Goal: Communication & Community: Answer question/provide support

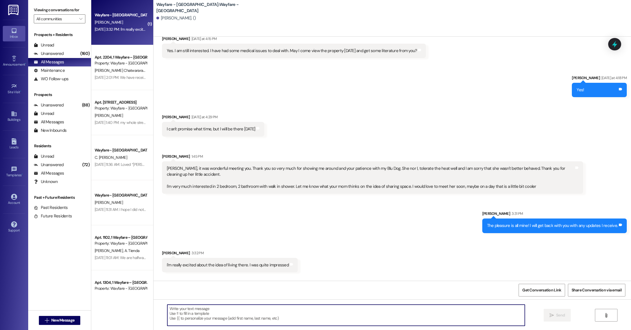
scroll to position [210, 0]
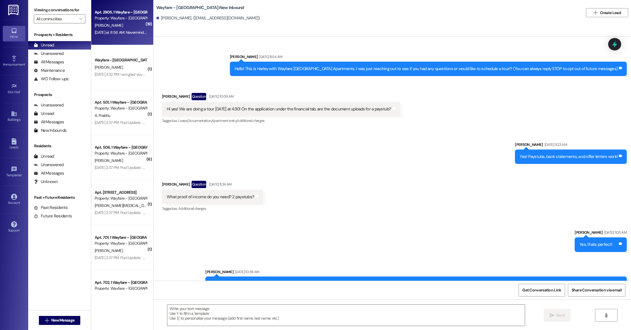
click at [116, 35] on div "[DATE] at 8:56 AM: Nevermind. I figured it out [DATE] at 8:56 AM: Nevermind. I …" at bounding box center [120, 32] width 53 height 7
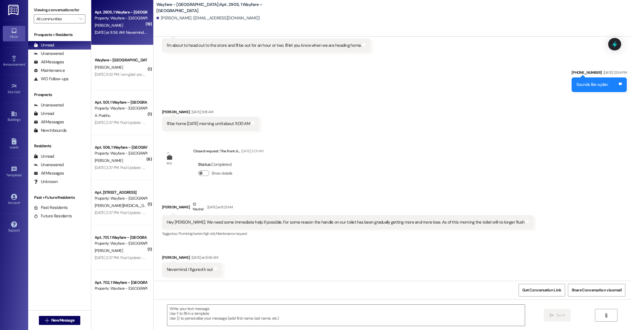
scroll to position [1535, 0]
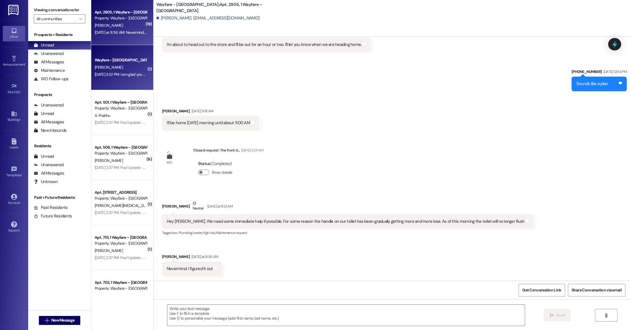
click at [132, 83] on div "Wayfare - [GEOGRAPHIC_DATA] [PERSON_NAME] [DATE] 3:32 PM: I am glad you enjoyed…" at bounding box center [122, 67] width 62 height 45
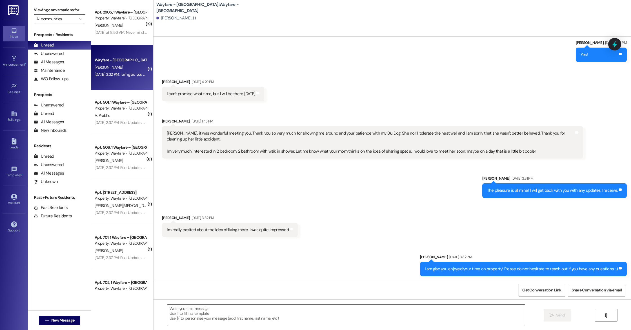
scroll to position [210, 0]
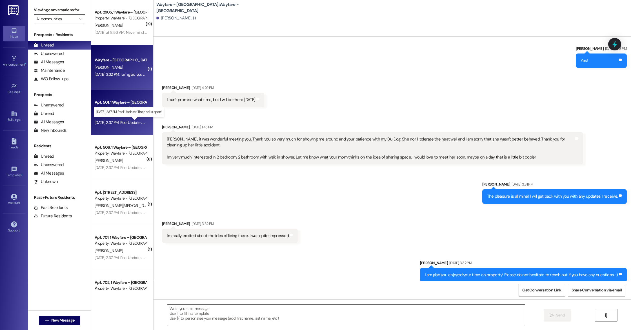
click at [127, 123] on div "[DATE] 2:37 PM: Pool Update : The pool is open! [DATE] 2:37 PM: Pool Update : T…" at bounding box center [133, 122] width 76 height 5
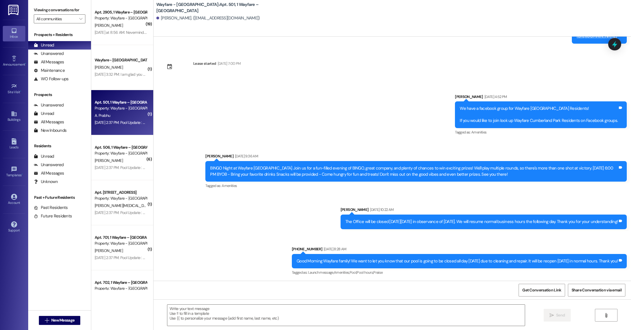
scroll to position [171, 0]
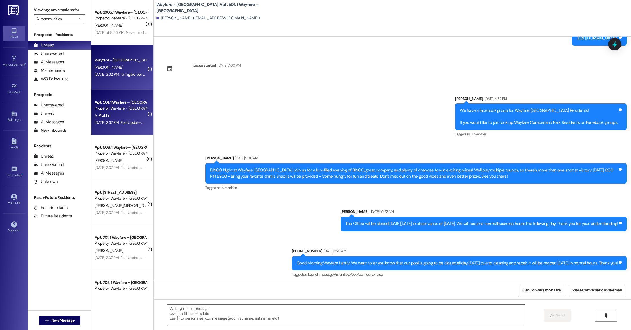
click at [125, 84] on div "Wayfare - [GEOGRAPHIC_DATA] [PERSON_NAME] [DATE] 3:32 PM: I am glad you enjoyed…" at bounding box center [122, 67] width 62 height 45
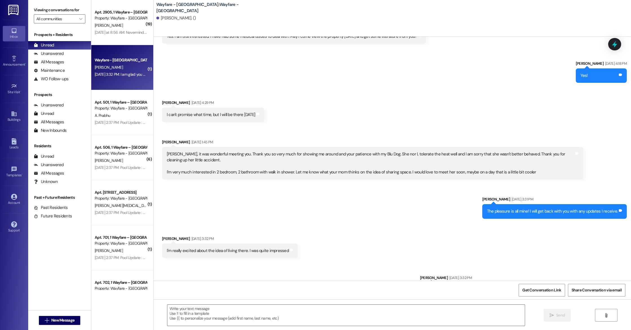
scroll to position [210, 0]
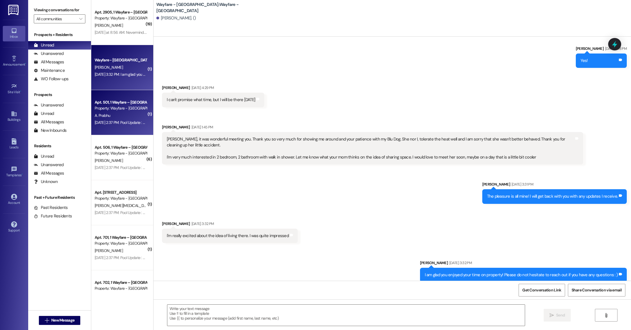
click at [134, 105] on div "Apt. 501, 1 Wayfare – [GEOGRAPHIC_DATA]" at bounding box center [121, 102] width 52 height 6
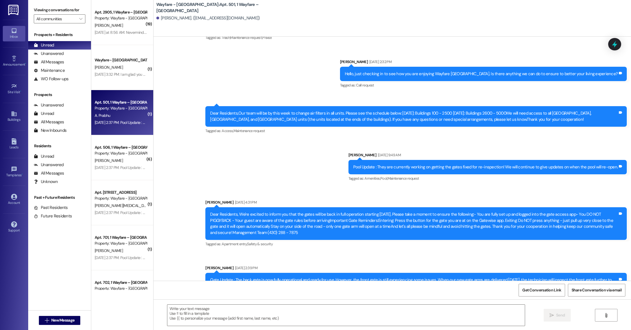
scroll to position [1162, 0]
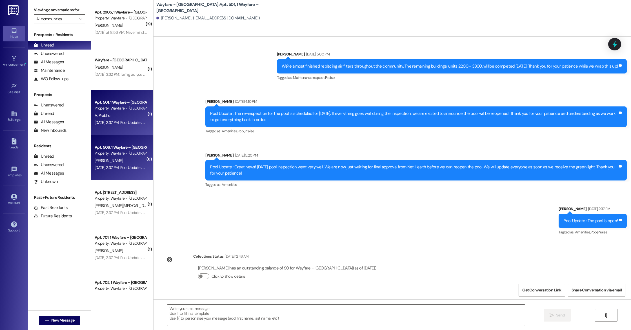
click at [127, 159] on div "[PERSON_NAME]" at bounding box center [120, 160] width 53 height 7
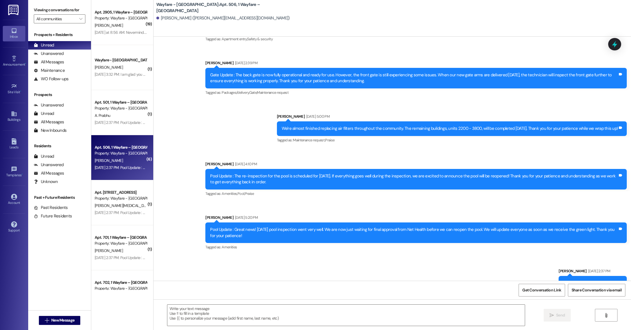
scroll to position [4193, 0]
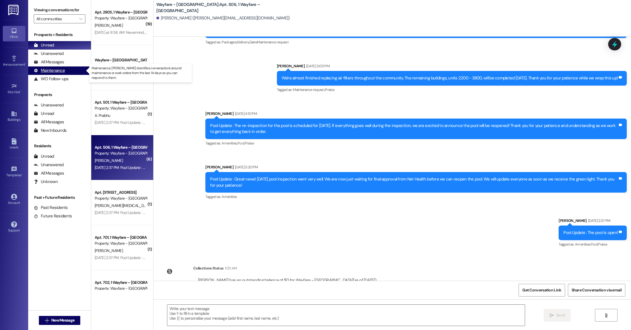
click at [54, 72] on div "Maintenance" at bounding box center [49, 71] width 31 height 6
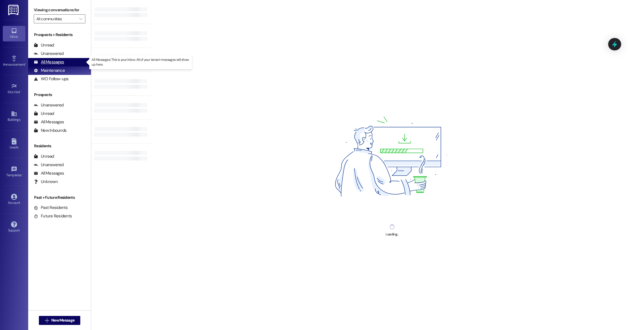
click at [56, 62] on div "All Messages" at bounding box center [49, 62] width 30 height 6
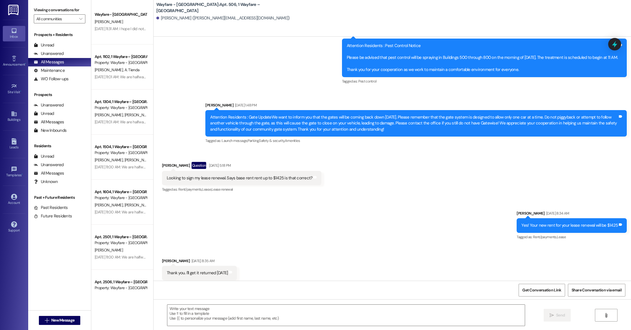
scroll to position [0, 0]
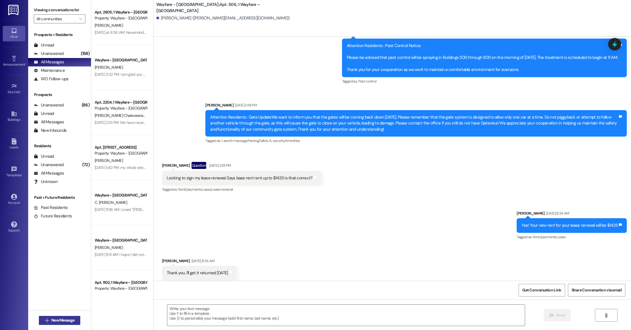
click at [46, 320] on span " New Message" at bounding box center [60, 321] width 32 height 6
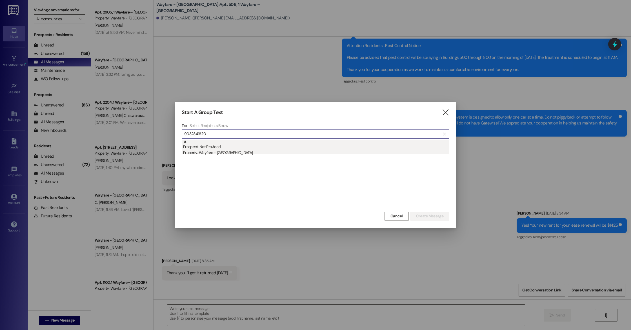
type input "9032841820"
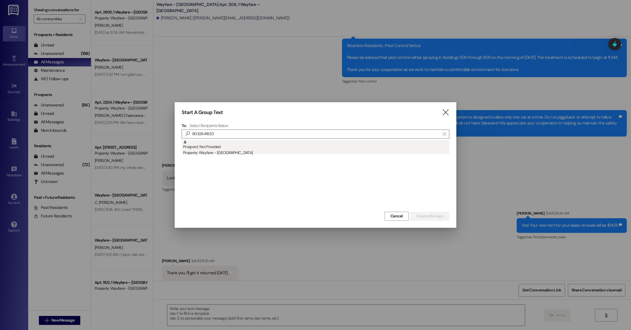
click at [227, 146] on div "Prospect: Not Provided Property: Wayfare - [GEOGRAPHIC_DATA]" at bounding box center [316, 148] width 266 height 16
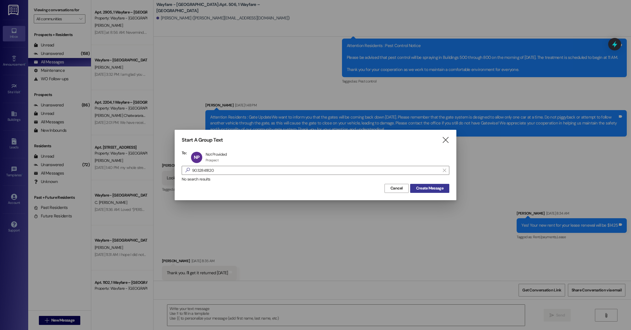
click at [416, 185] on span "Create Message" at bounding box center [429, 188] width 27 height 6
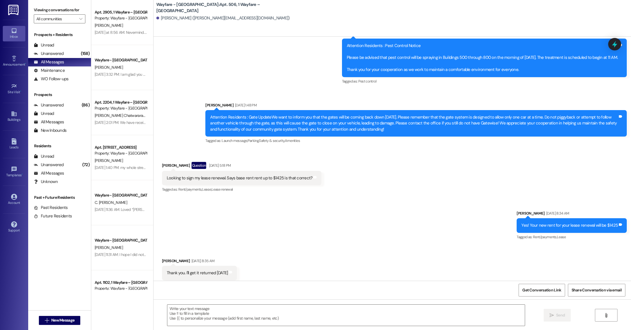
scroll to position [0, 0]
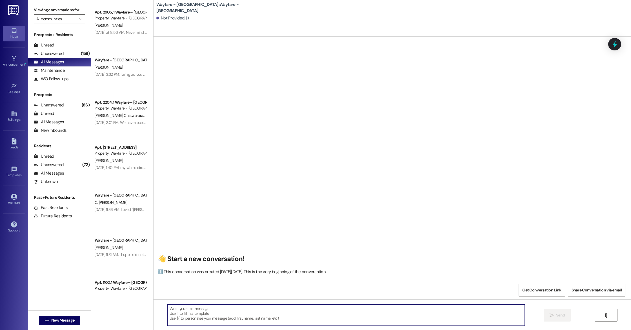
click at [232, 309] on textarea at bounding box center [346, 315] width 358 height 21
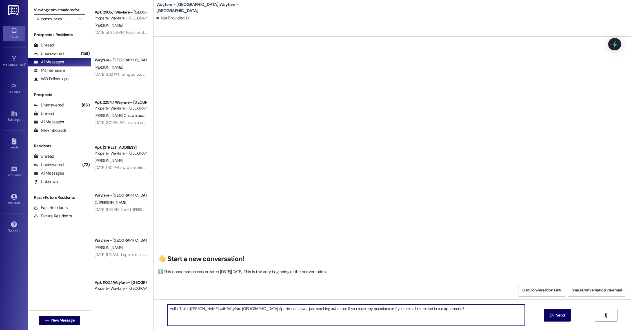
type textarea "Hello! This is [PERSON_NAME] with Wayfare [GEOGRAPHIC_DATA] Apartments. I was j…"
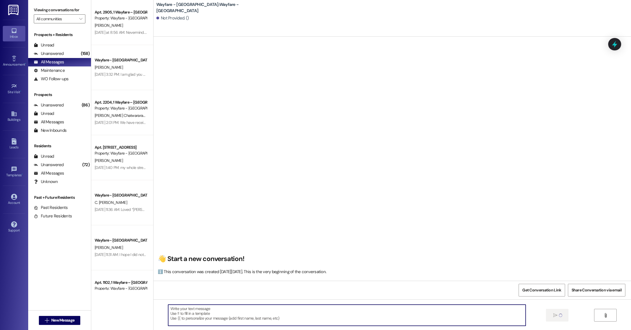
scroll to position [0, 0]
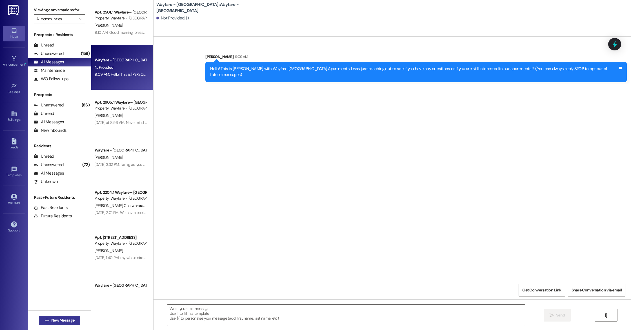
click at [45, 321] on icon "" at bounding box center [47, 320] width 4 height 5
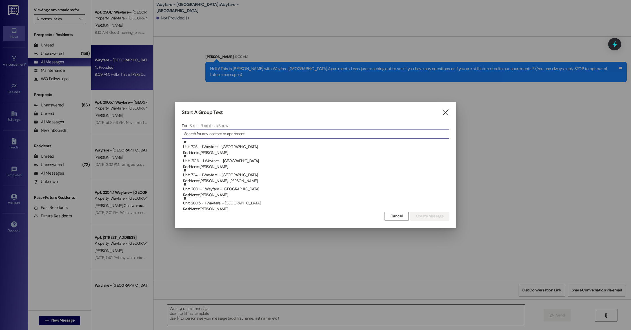
click at [229, 134] on input at bounding box center [316, 134] width 265 height 8
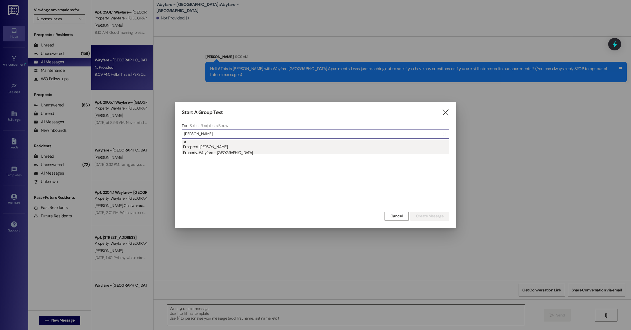
type input "[PERSON_NAME]"
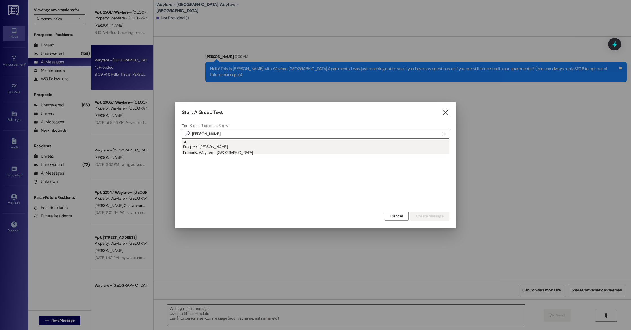
click at [227, 151] on div "Property: Wayfare - [GEOGRAPHIC_DATA]" at bounding box center [316, 153] width 266 height 6
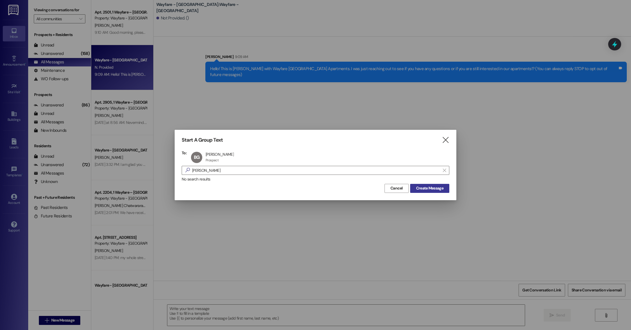
click at [428, 190] on span "Create Message" at bounding box center [429, 188] width 27 height 6
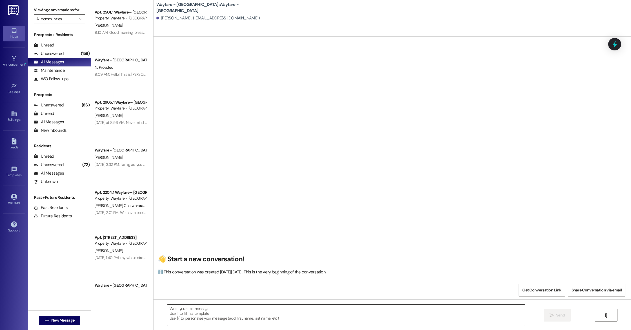
click at [206, 310] on textarea at bounding box center [346, 315] width 358 height 21
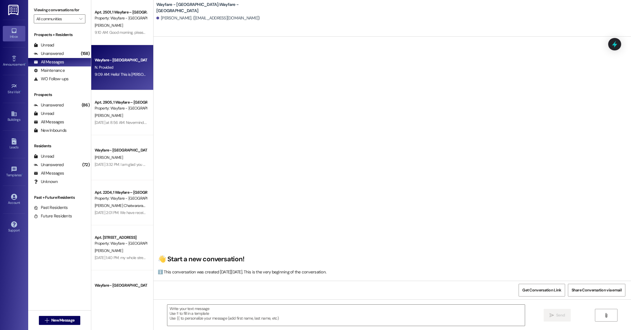
click at [118, 86] on div "Wayfare - [GEOGRAPHIC_DATA] N. Provided 9:09 AM: Hello! This is [PERSON_NAME] w…" at bounding box center [122, 67] width 62 height 45
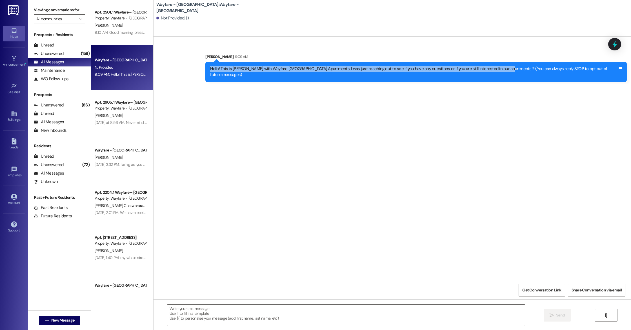
drag, startPoint x: 225, startPoint y: 70, endPoint x: 514, endPoint y: 70, distance: 289.4
click at [514, 70] on div "Hello! This is [PERSON_NAME] with Wayfare [GEOGRAPHIC_DATA] Apartments. I was j…" at bounding box center [414, 72] width 408 height 12
copy div "Hello! This is [PERSON_NAME] with Wayfare [GEOGRAPHIC_DATA] Apartments. I was j…"
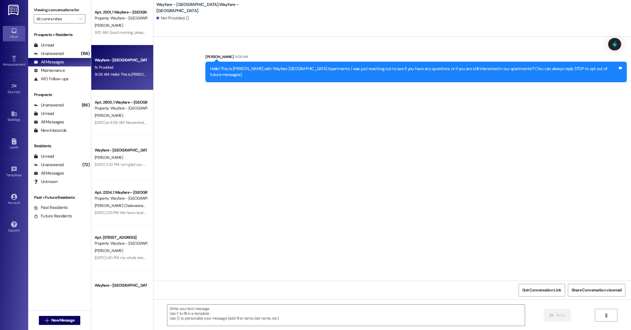
click at [393, 88] on div "Sent via SMS [PERSON_NAME] 9:09 AM Hello! This is [PERSON_NAME] with Wayfare [G…" at bounding box center [393, 159] width 478 height 244
click at [53, 321] on span "New Message" at bounding box center [62, 321] width 23 height 6
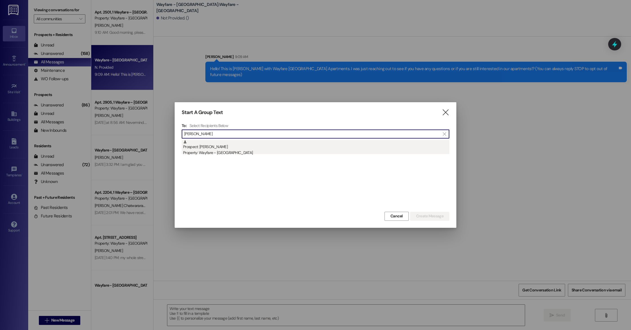
type input "[PERSON_NAME]"
click at [221, 150] on div "Property: Wayfare - [GEOGRAPHIC_DATA]" at bounding box center [316, 153] width 266 height 6
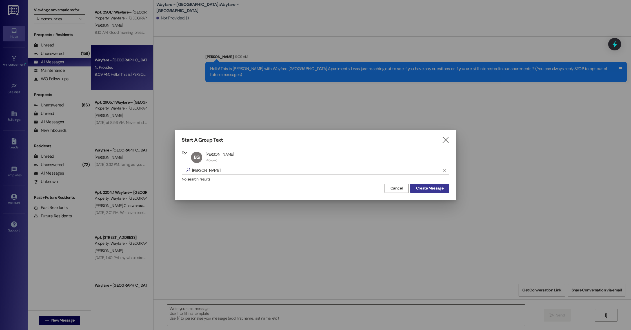
click at [426, 190] on span "Create Message" at bounding box center [429, 188] width 27 height 6
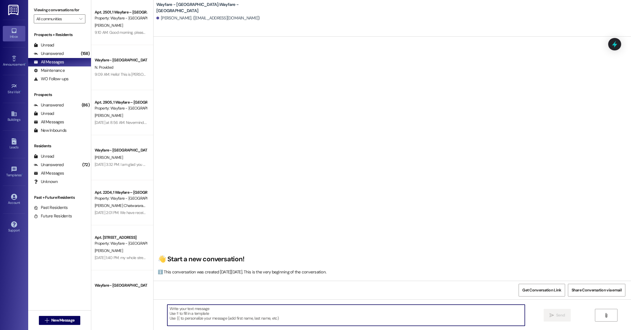
click at [215, 308] on textarea at bounding box center [346, 315] width 358 height 21
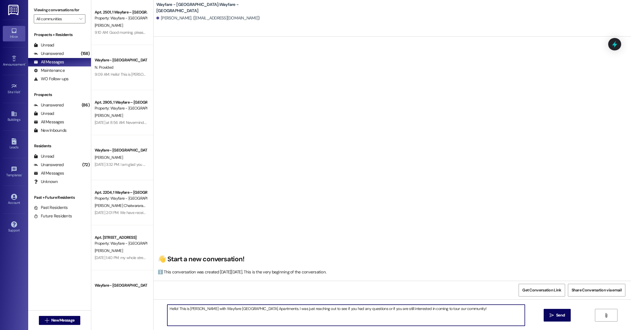
type textarea "Hello! This is [PERSON_NAME] with Wayfare [GEOGRAPHIC_DATA] Apartments. I was j…"
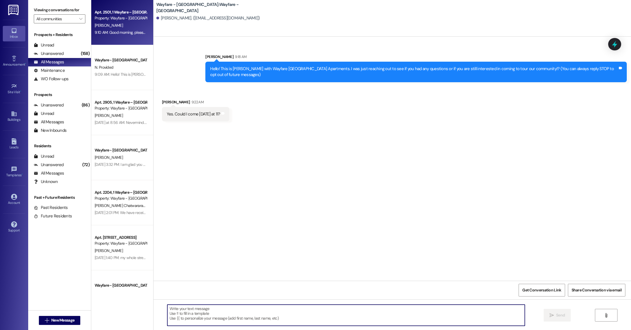
click at [117, 22] on div "[PERSON_NAME]" at bounding box center [120, 25] width 53 height 7
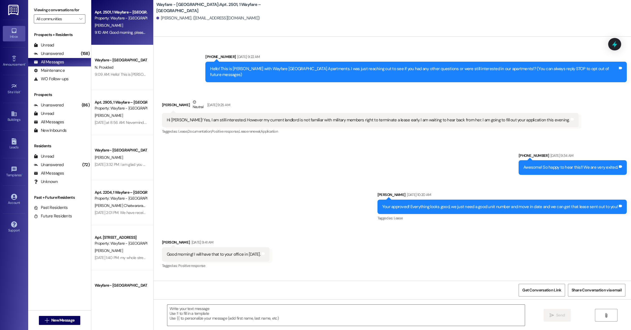
scroll to position [5364, 0]
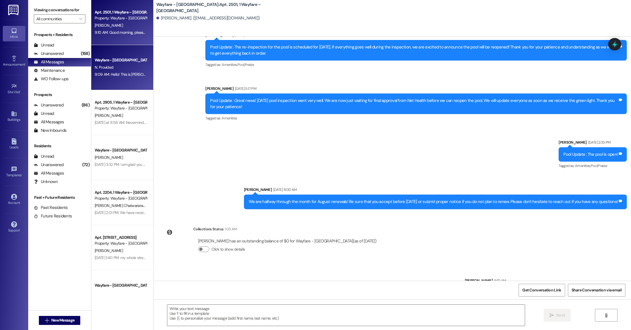
click at [118, 67] on div "N. Provided" at bounding box center [120, 67] width 53 height 7
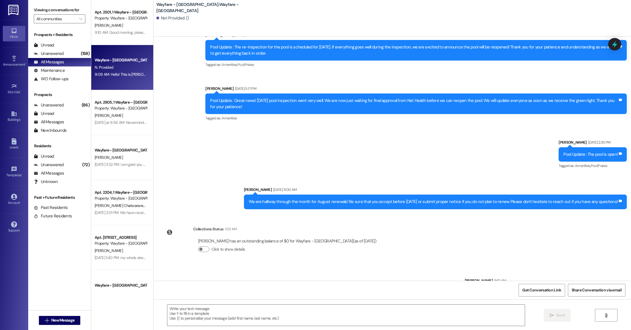
scroll to position [0, 0]
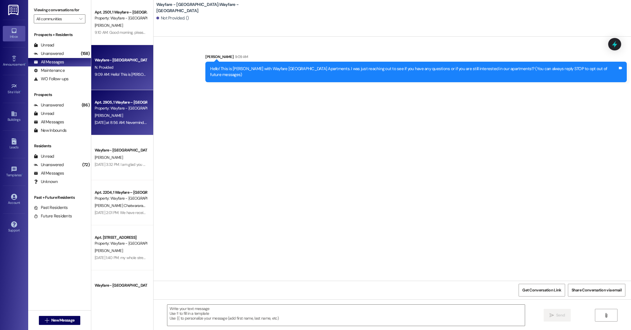
click at [103, 117] on div "[PERSON_NAME]" at bounding box center [120, 115] width 53 height 7
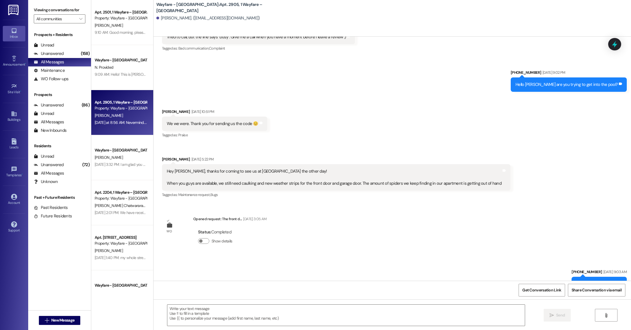
scroll to position [1534, 0]
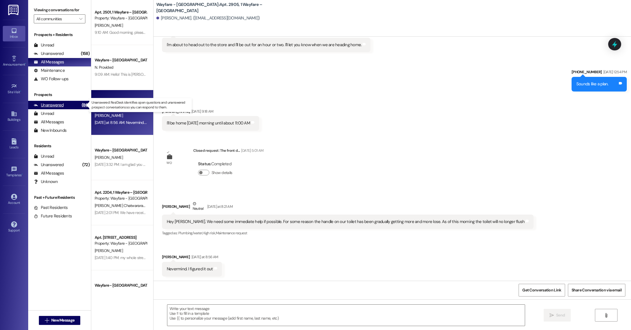
click at [57, 105] on div "Unanswered" at bounding box center [49, 105] width 30 height 6
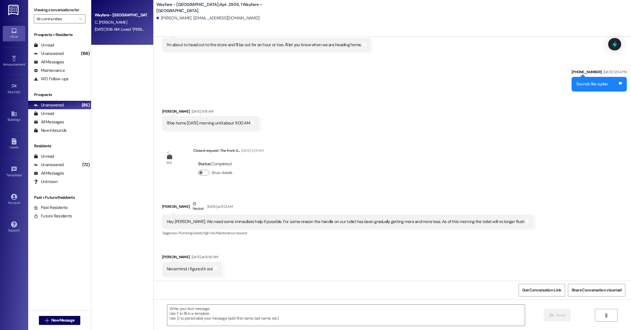
click at [122, 39] on div "Wayfare - [GEOGRAPHIC_DATA] C. [PERSON_NAME] [DATE] 11:36 AM: Loved “[PERSON_NA…" at bounding box center [122, 22] width 62 height 45
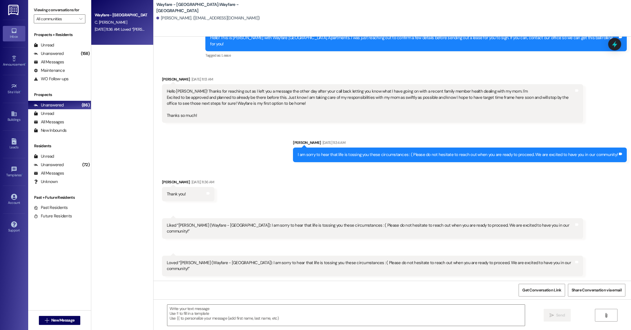
scroll to position [1022, 0]
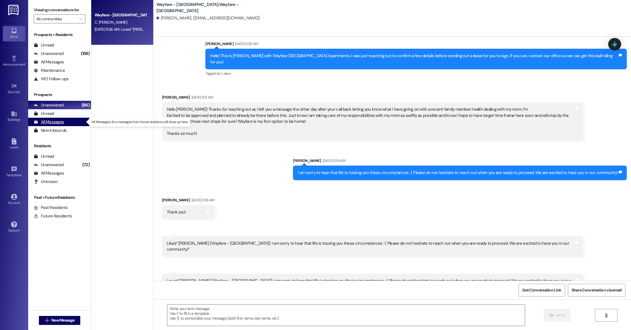
click at [57, 122] on div "All Messages" at bounding box center [49, 122] width 30 height 6
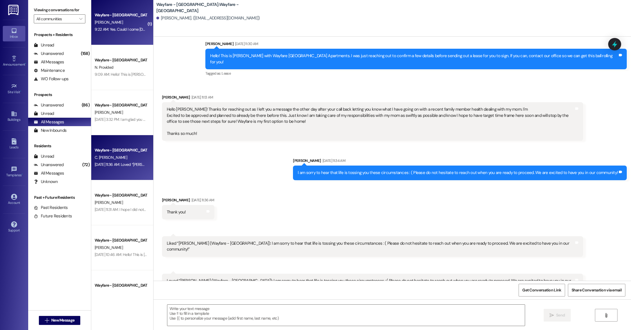
click at [117, 28] on div "9:22 AM: Yes. Could I come [DATE] at 11? 9:22 AM: Yes. Could I come [DATE] at 1…" at bounding box center [127, 29] width 64 height 5
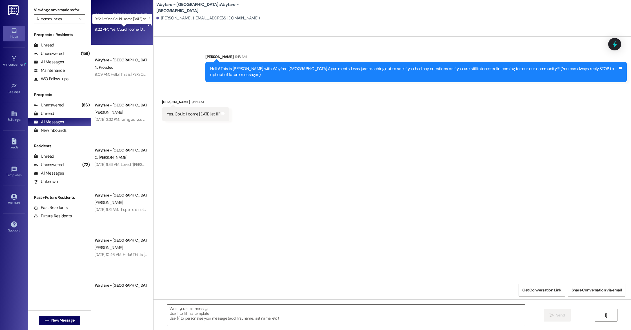
scroll to position [0, 0]
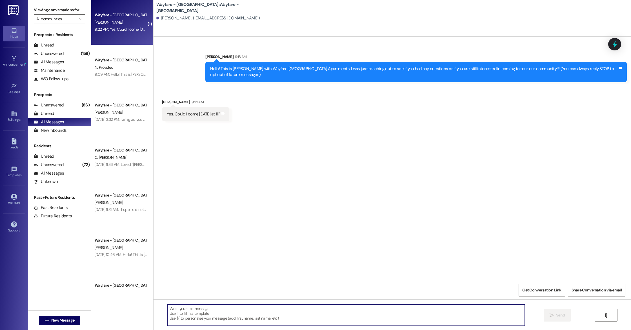
click at [188, 309] on textarea at bounding box center [346, 315] width 358 height 21
type textarea "C"
click at [243, 307] on textarea "You can! We look forward to having you in our" at bounding box center [346, 315] width 358 height 21
click at [297, 309] on textarea "You can! We look forward to having you in our office at 11am [DATE], 8" at bounding box center [346, 315] width 358 height 21
click at [292, 310] on textarea "You can! We look forward to having you in our office at 11am [DATE][DATE]! Plea…" at bounding box center [346, 315] width 358 height 21
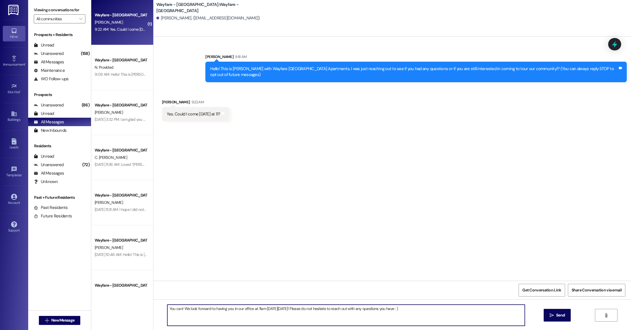
click at [180, 310] on textarea "You can! We look forward to having you in our office at 11am [DATE][DATE]! Plea…" at bounding box center [346, 315] width 358 height 21
type textarea "Yes, we look forward to having you in our office at 11am [DATE][DATE]! Please d…"
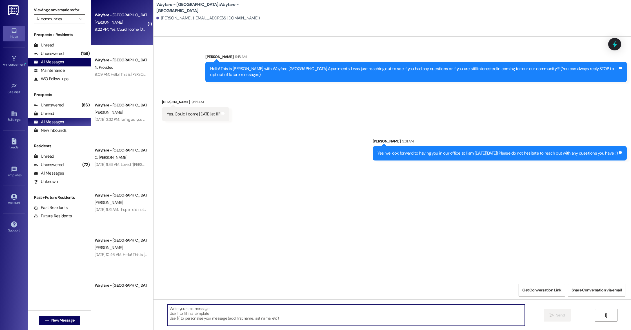
click at [59, 62] on div "All Messages" at bounding box center [49, 62] width 30 height 6
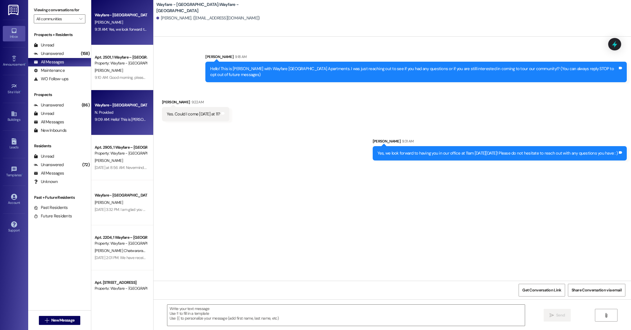
click at [128, 106] on div "Wayfare - [GEOGRAPHIC_DATA]" at bounding box center [121, 105] width 52 height 6
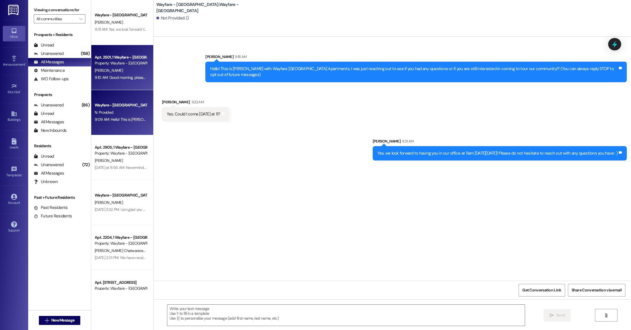
click at [125, 82] on div "Apt. 2501, 1 Wayfare – [GEOGRAPHIC_DATA] Property: Wayfare - [GEOGRAPHIC_DATA] …" at bounding box center [122, 67] width 62 height 45
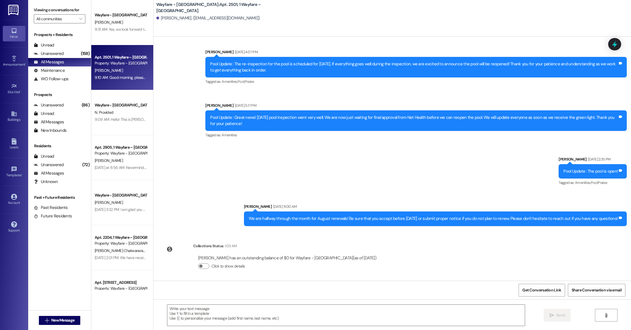
scroll to position [5364, 0]
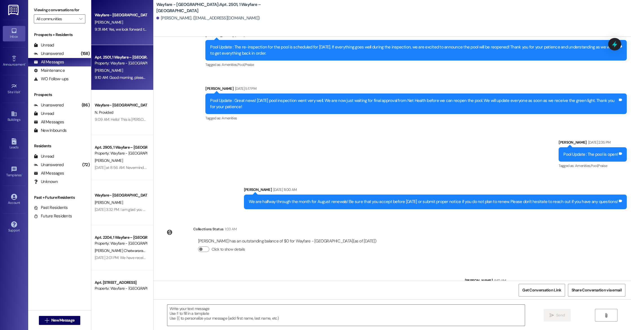
click at [111, 17] on div "Wayfare - [GEOGRAPHIC_DATA]" at bounding box center [121, 15] width 52 height 6
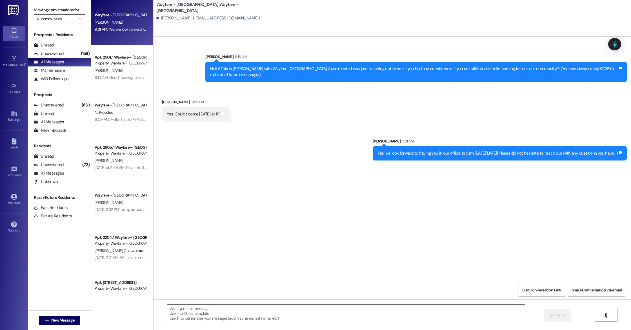
scroll to position [0, 0]
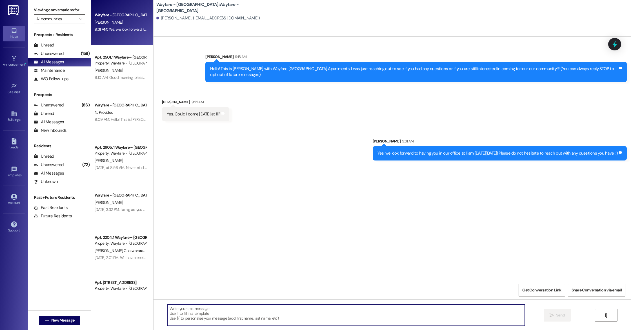
click at [229, 306] on textarea at bounding box center [346, 315] width 358 height 21
type textarea "h"
